Goal: Find specific page/section: Find specific page/section

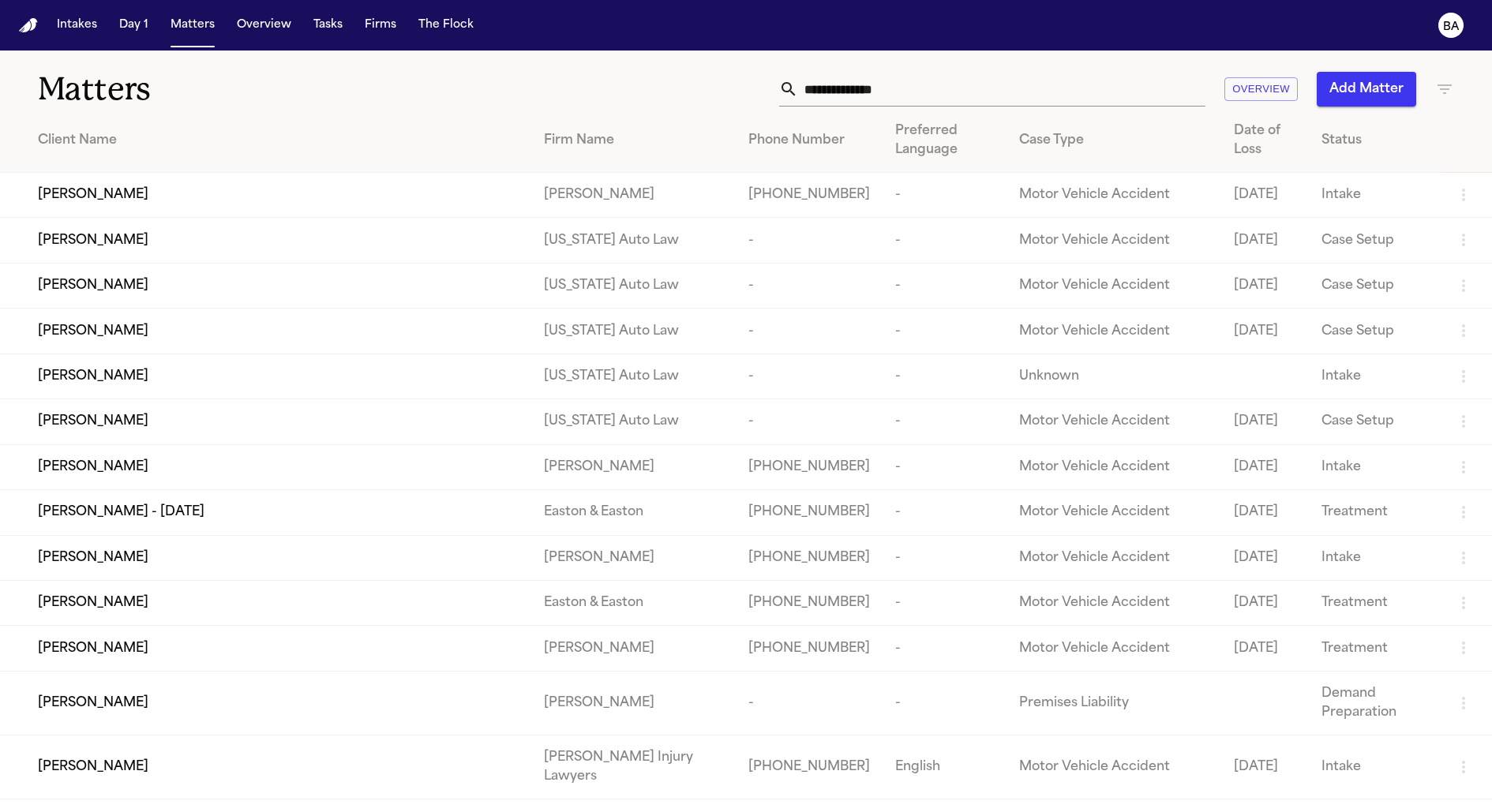
click at [884, 90] on input "text" at bounding box center [1002, 89] width 408 height 35
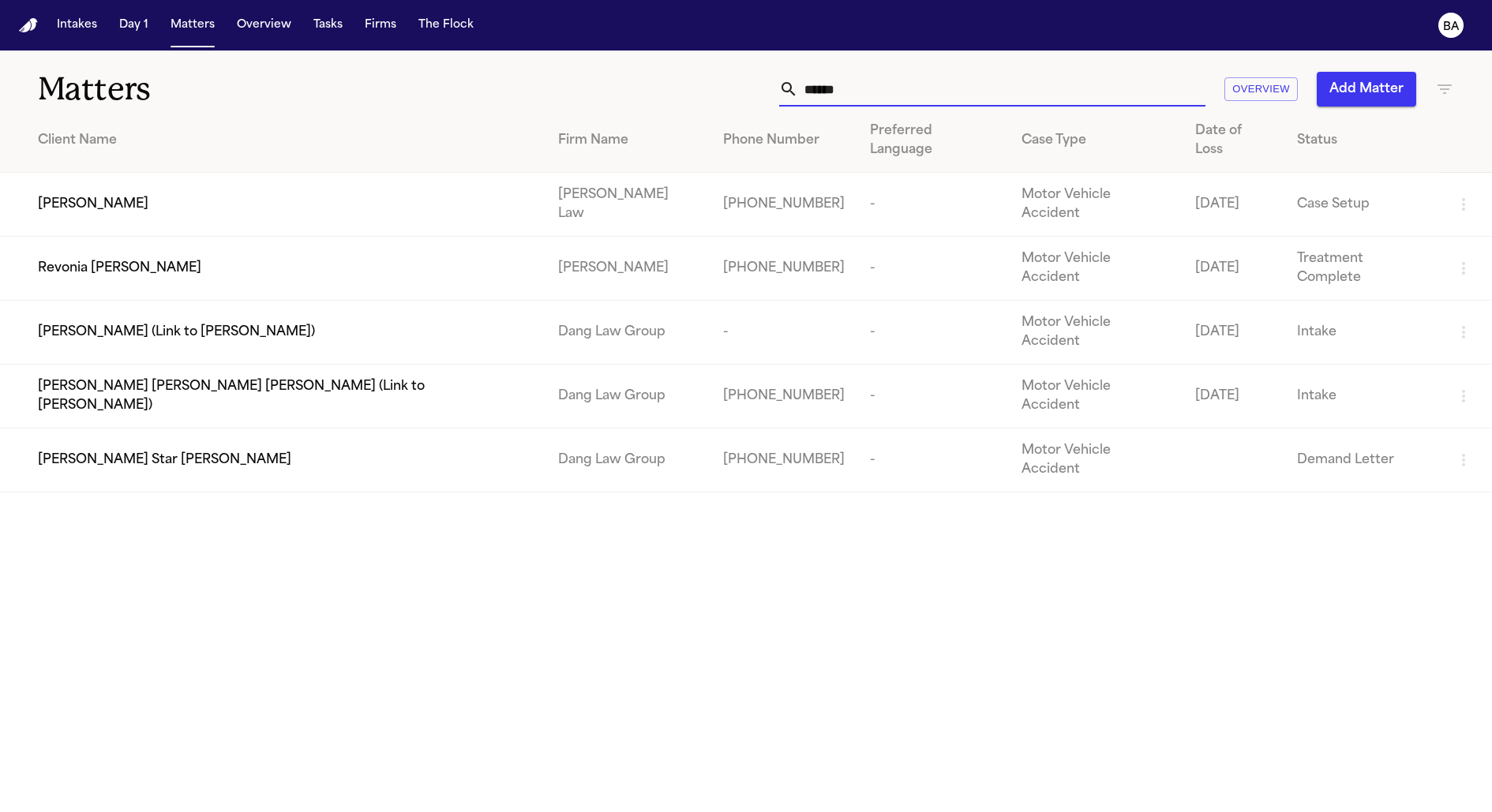
type input "******"
click at [125, 259] on span "Revonia [PERSON_NAME]" at bounding box center [120, 268] width 163 height 19
